Goal: Information Seeking & Learning: Check status

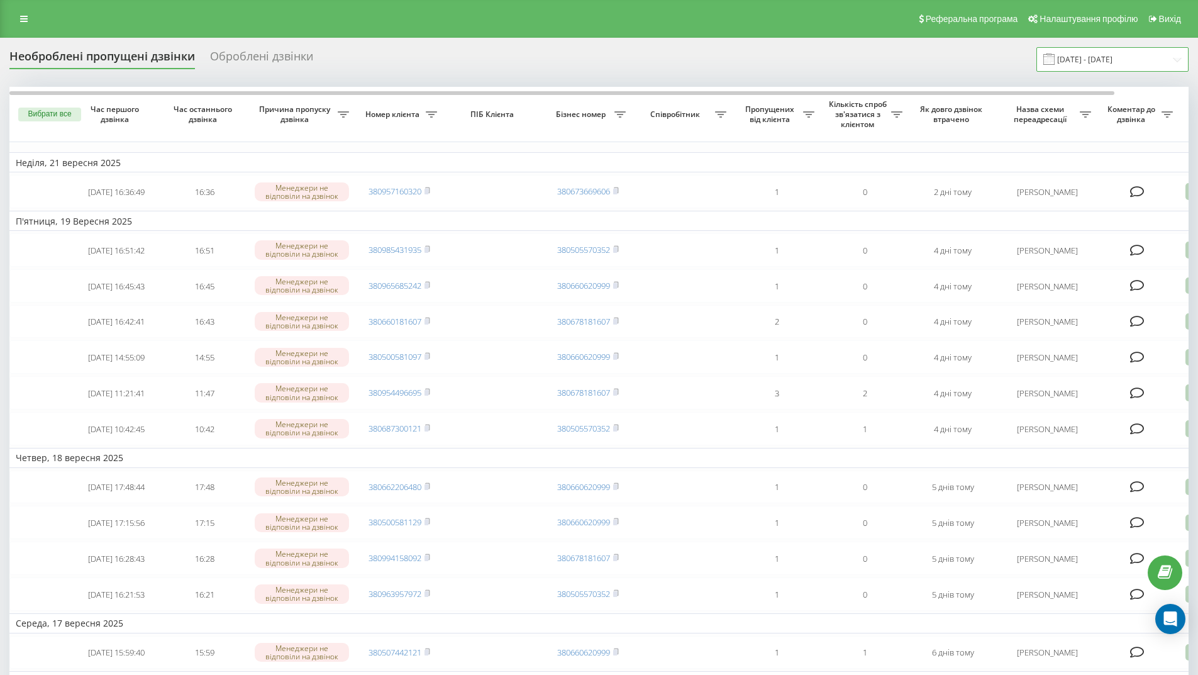
click at [1092, 61] on input "[DATE] - [DATE]" at bounding box center [1112, 59] width 152 height 25
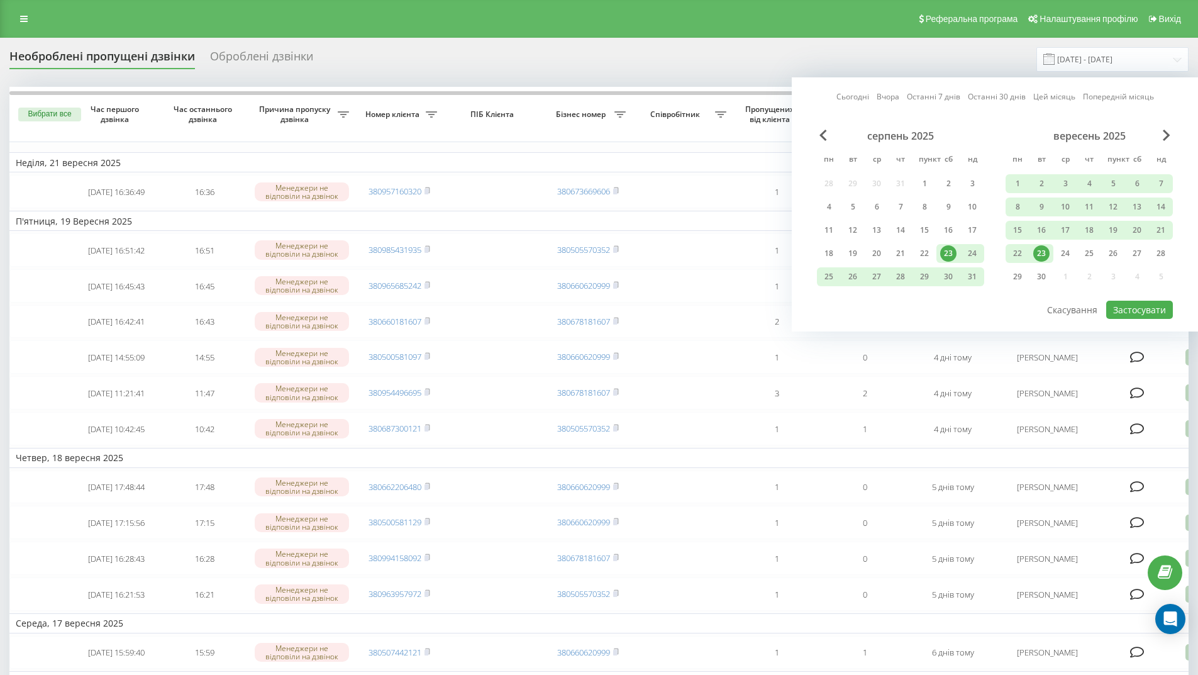
click at [905, 52] on div "Необроблені пропущені дзвінки Оброблені дзвінки [DATE] - [DATE] Сьогодні Вчора …" at bounding box center [598, 59] width 1179 height 25
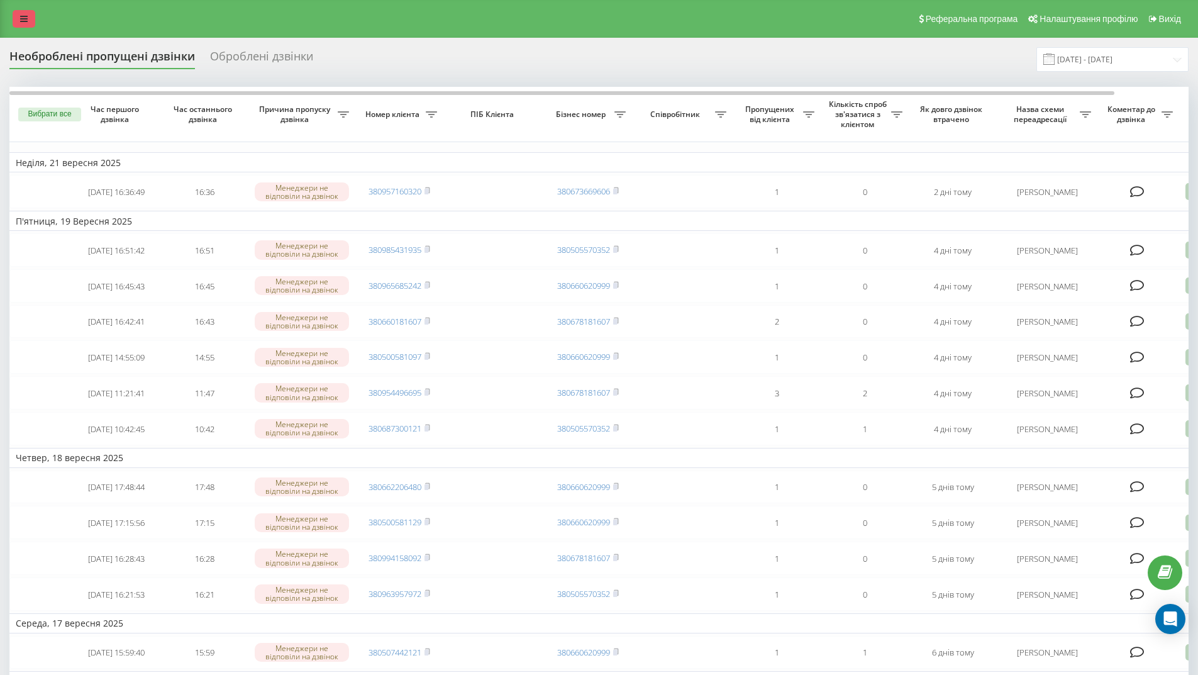
click at [21, 16] on icon at bounding box center [24, 18] width 8 height 9
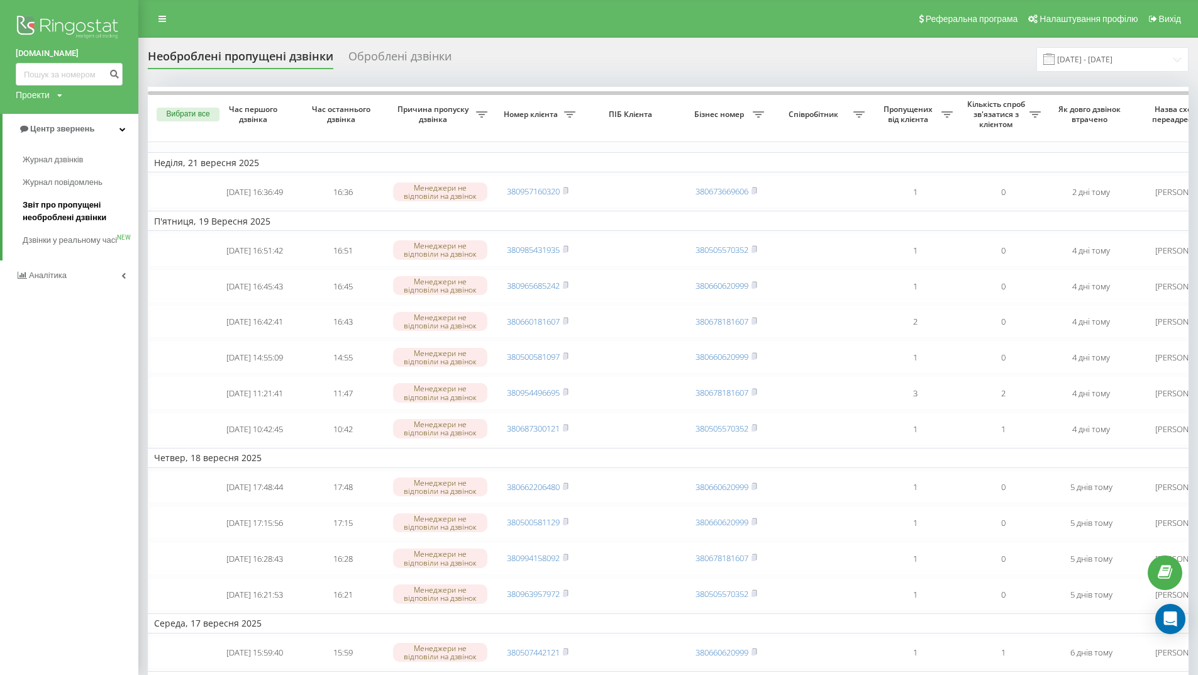
click at [42, 207] on font "Звіт про пропущені необроблені дзвінки" at bounding box center [65, 211] width 84 height 22
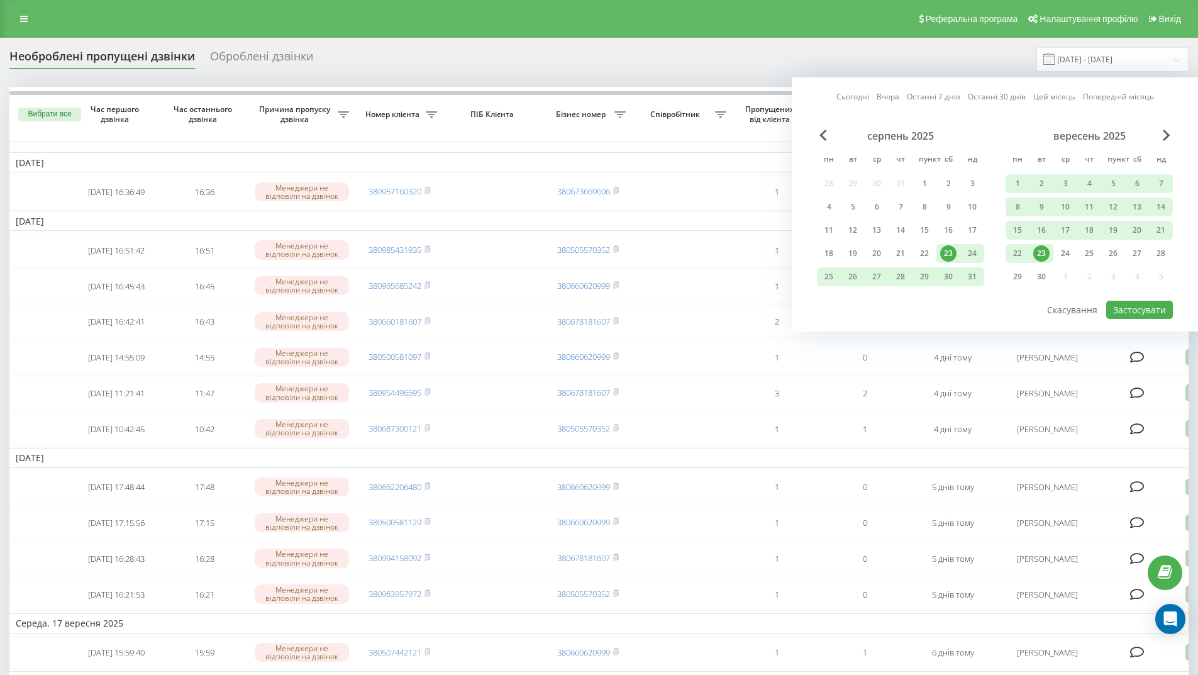
click at [869, 63] on div "Необроблені пропущені дзвінки Оброблені дзвінки 23.08.2025 - 23.09.2025 Сьогодн…" at bounding box center [598, 59] width 1179 height 25
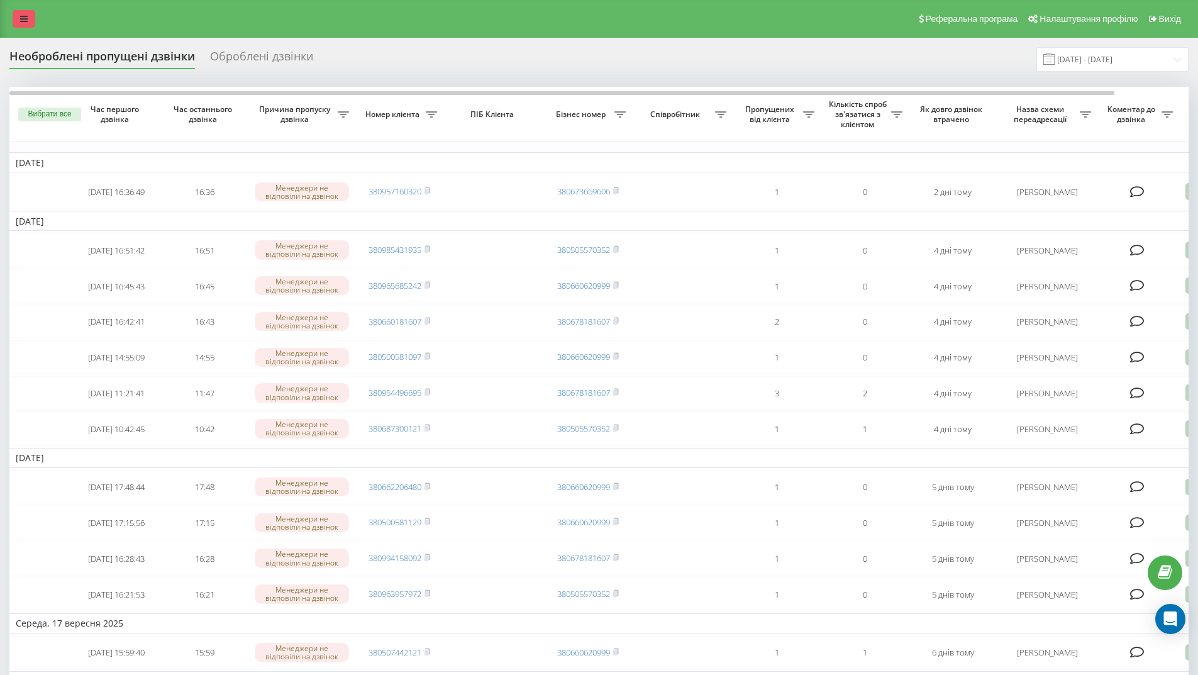
click at [22, 25] on link at bounding box center [24, 19] width 23 height 18
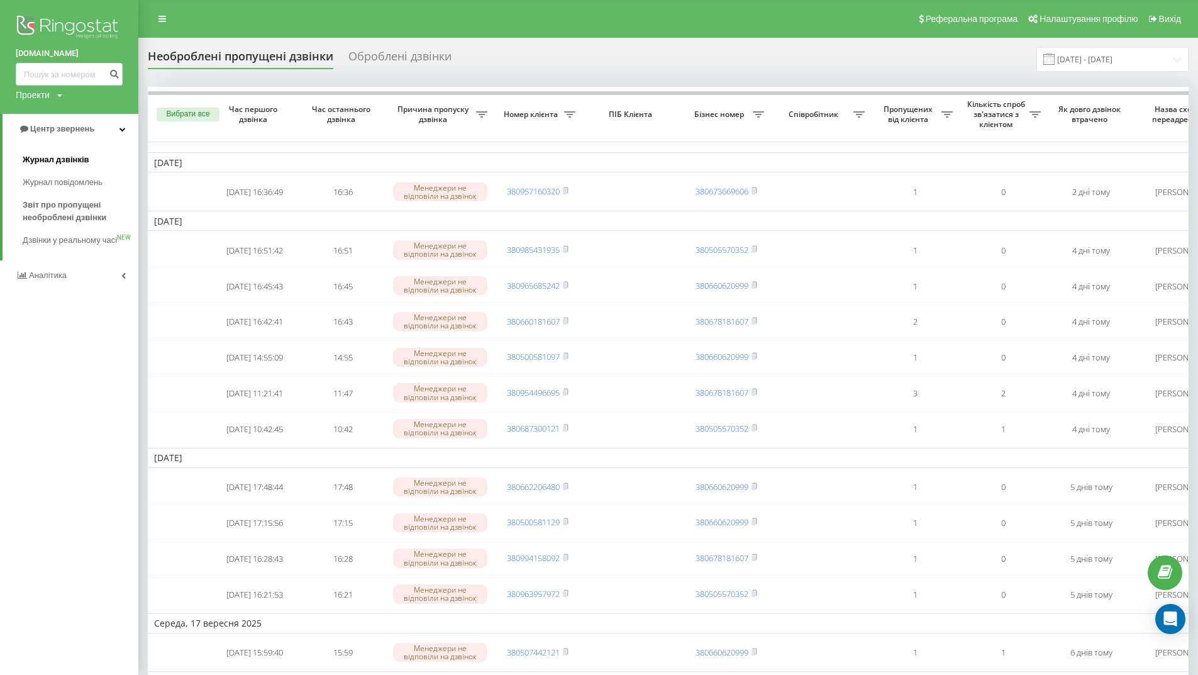
click at [60, 158] on font "Журнал дзвінків" at bounding box center [56, 159] width 67 height 9
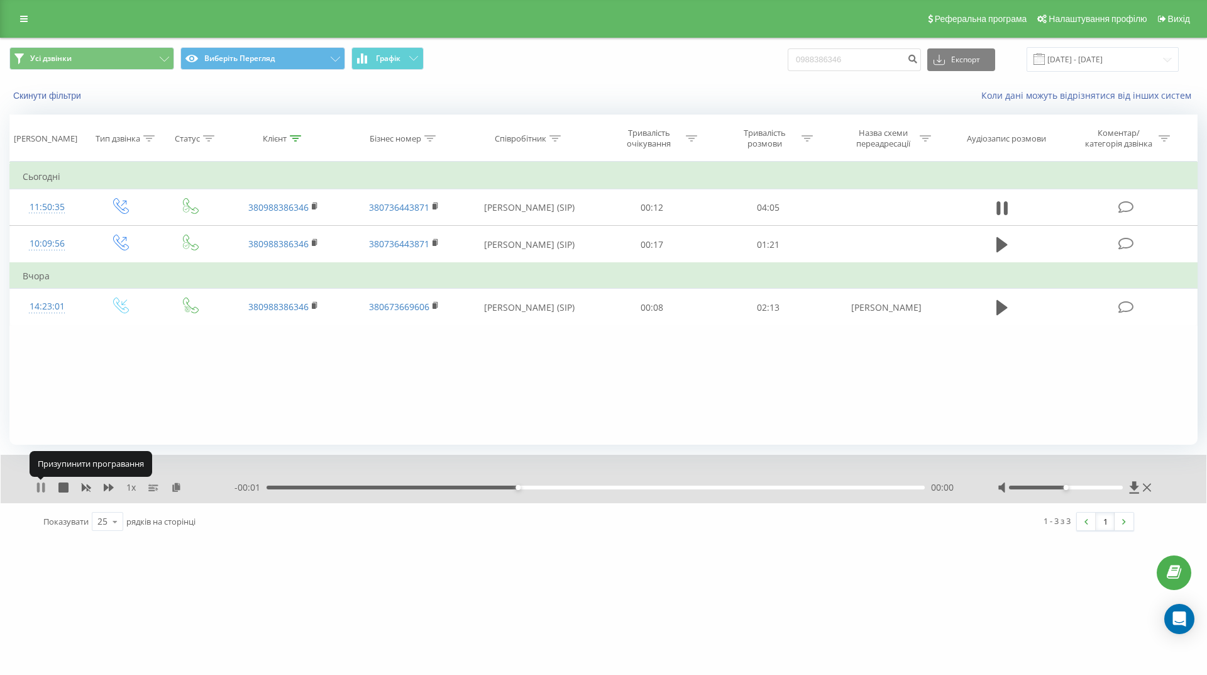
click at [42, 488] on icon at bounding box center [41, 487] width 10 height 10
